Goal: Find specific page/section: Find specific page/section

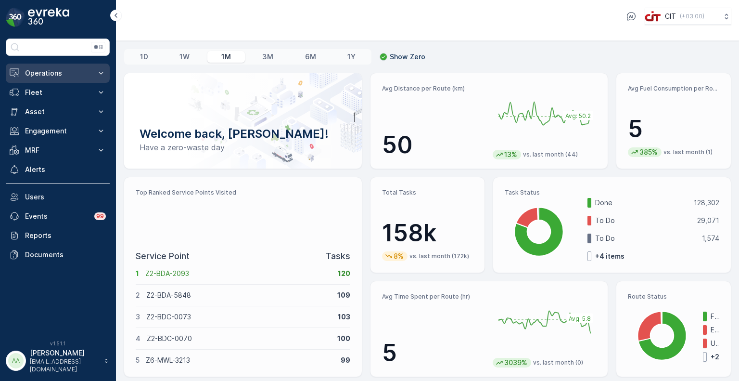
click at [44, 73] on p "Operations" at bounding box center [57, 73] width 65 height 10
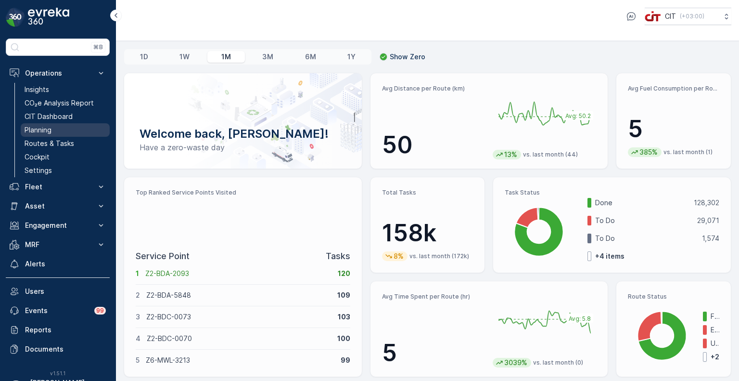
click at [44, 128] on p "Planning" at bounding box center [38, 130] width 27 height 10
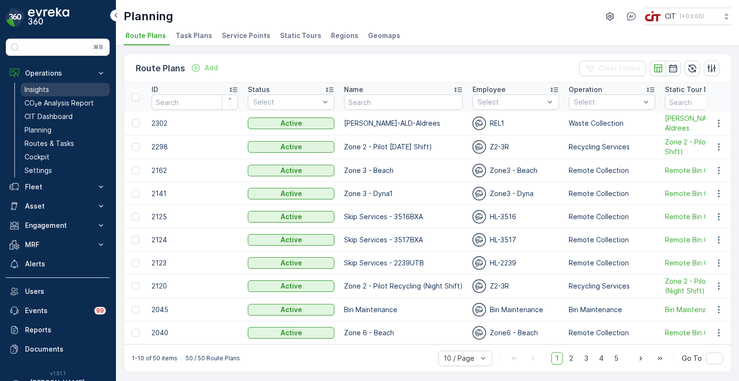
click at [44, 86] on p "Insights" at bounding box center [37, 90] width 25 height 10
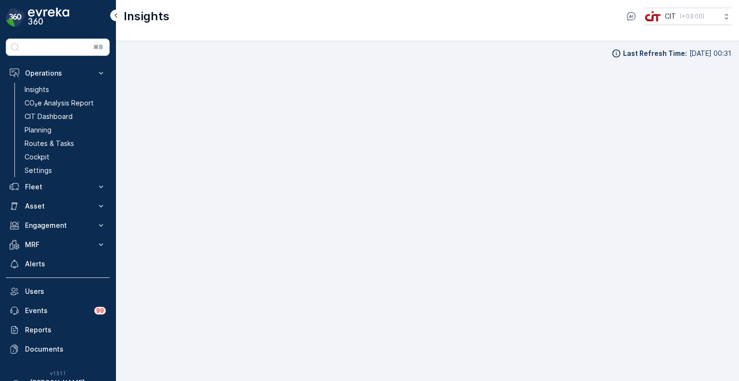
scroll to position [8, 0]
